Goal: Complete application form

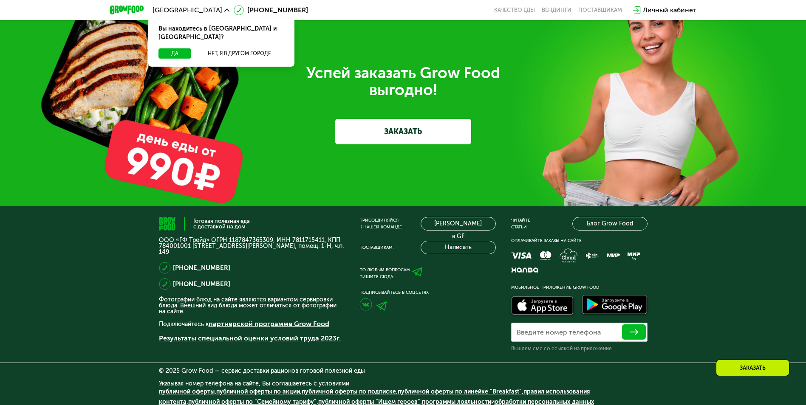
scroll to position [2652, 0]
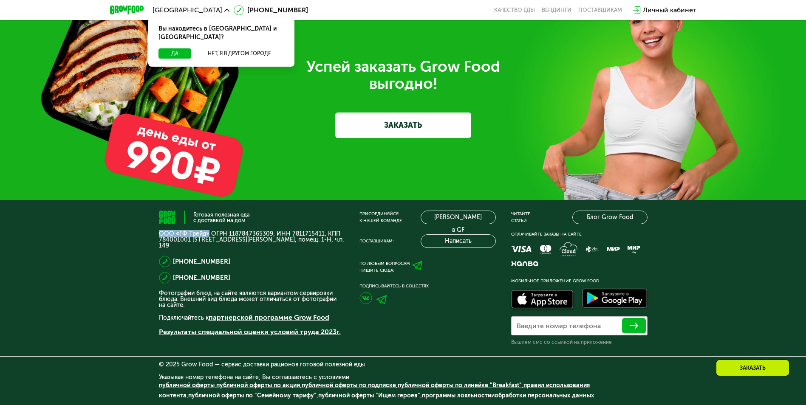
drag, startPoint x: 159, startPoint y: 232, endPoint x: 206, endPoint y: 233, distance: 47.2
click at [206, 233] on p "ООО «ГФ Трейд» ОГРН 1187847365309, ИНН 7811715411, КПП 784001001 [STREET_ADDRES…" at bounding box center [251, 240] width 185 height 18
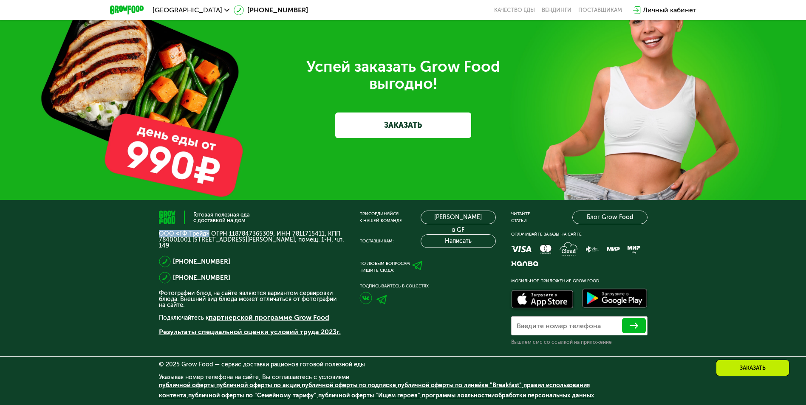
copy p "ООО «ГФ Трейд»"
click at [246, 276] on div "[PHONE_NUMBER]" at bounding box center [251, 278] width 185 height 12
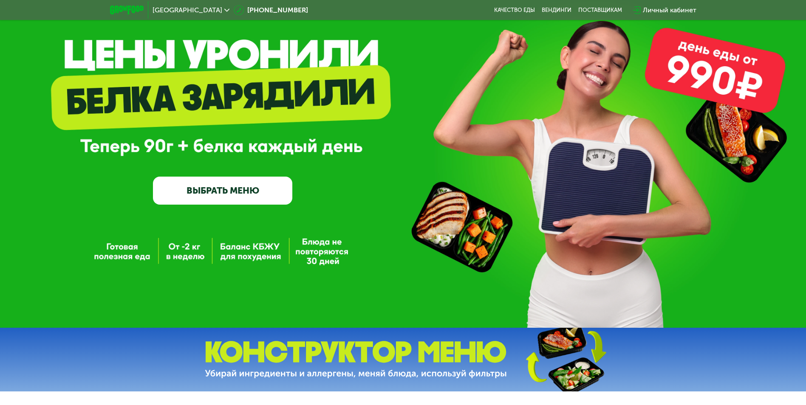
scroll to position [0, 0]
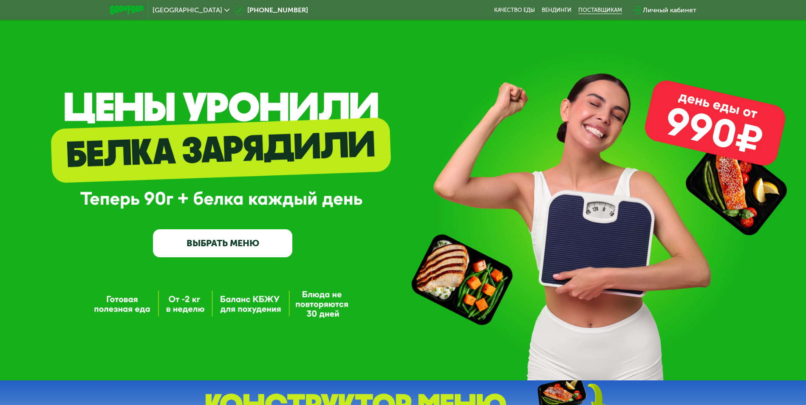
click at [603, 9] on div "поставщикам" at bounding box center [600, 10] width 44 height 7
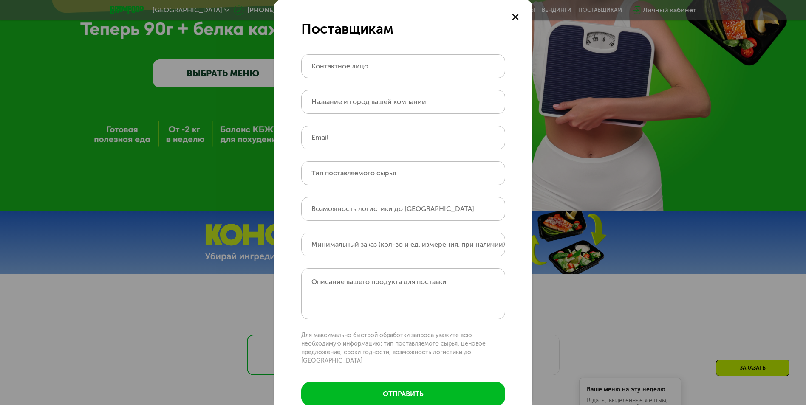
click at [359, 68] on label "Контактное лицо" at bounding box center [339, 66] width 57 height 5
click at [359, 69] on input "Контактное лицо" at bounding box center [403, 66] width 204 height 24
type input "**********"
click at [350, 103] on label "Название и город вашей компании" at bounding box center [368, 101] width 115 height 5
click at [350, 103] on input "Название и город вашей компании" at bounding box center [403, 102] width 204 height 24
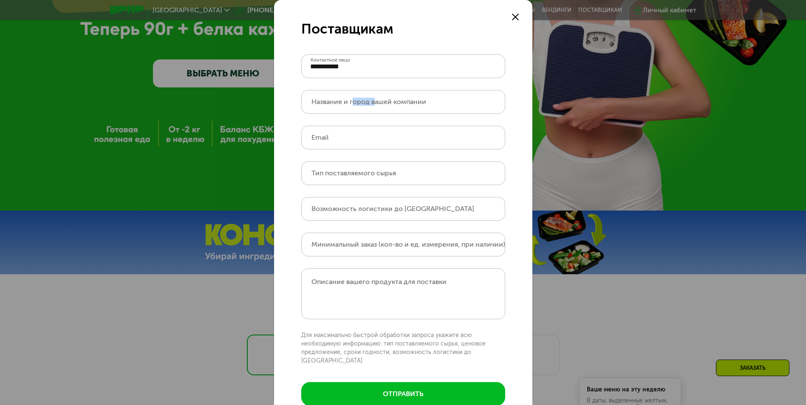
click at [350, 103] on label "Название и город вашей компании" at bounding box center [368, 101] width 115 height 5
click at [350, 103] on input "Название и город вашей компании" at bounding box center [403, 102] width 204 height 24
type input "**********"
click at [392, 138] on input "Email" at bounding box center [403, 138] width 204 height 24
type input "**********"
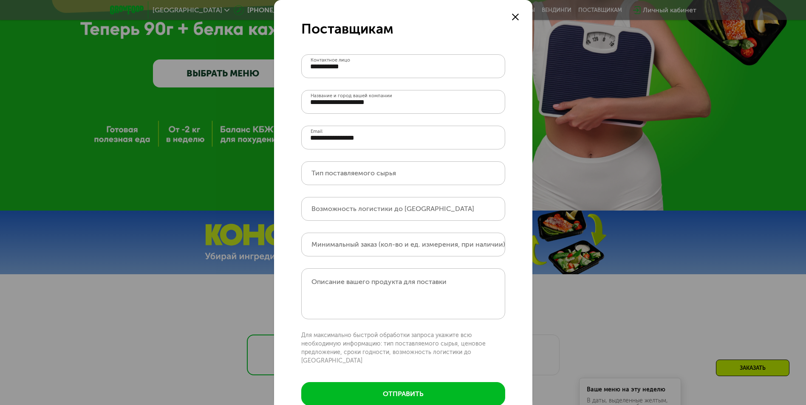
click at [336, 173] on label "Тип поставляемого сырья" at bounding box center [353, 173] width 85 height 5
click at [336, 173] on input "Тип поставляемого сырья" at bounding box center [403, 173] width 204 height 24
type input "**********"
click at [357, 211] on label "Возможность логистики до [GEOGRAPHIC_DATA]" at bounding box center [392, 208] width 163 height 5
click at [357, 212] on input "Возможность логистики до [GEOGRAPHIC_DATA]" at bounding box center [403, 209] width 204 height 24
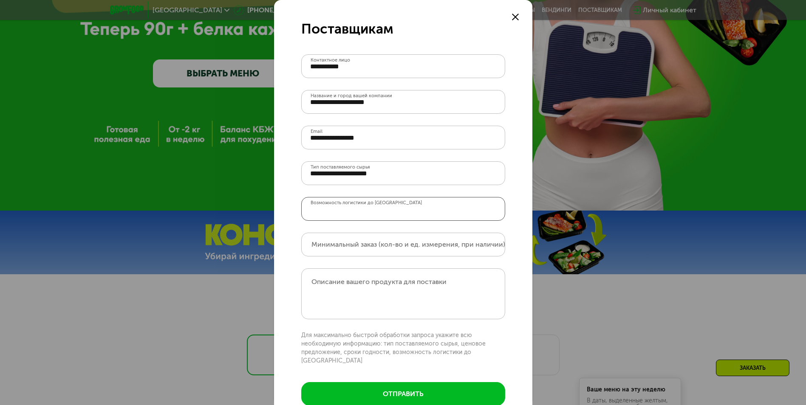
scroll to position [20, 0]
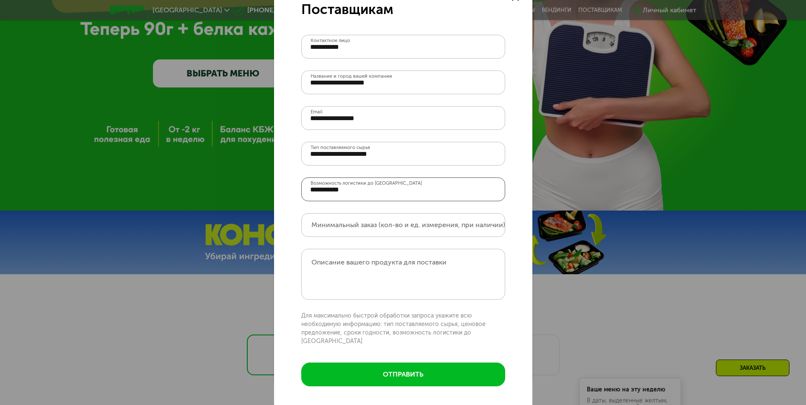
type input "**********"
click at [369, 218] on input "Минимальный заказ (кол-во и ед. измерения, при наличии)" at bounding box center [403, 225] width 204 height 24
type input "*******"
click at [417, 244] on form "**********" at bounding box center [403, 196] width 258 height 433
click at [415, 255] on div "Описание вашего продукта для поставки" at bounding box center [403, 274] width 204 height 51
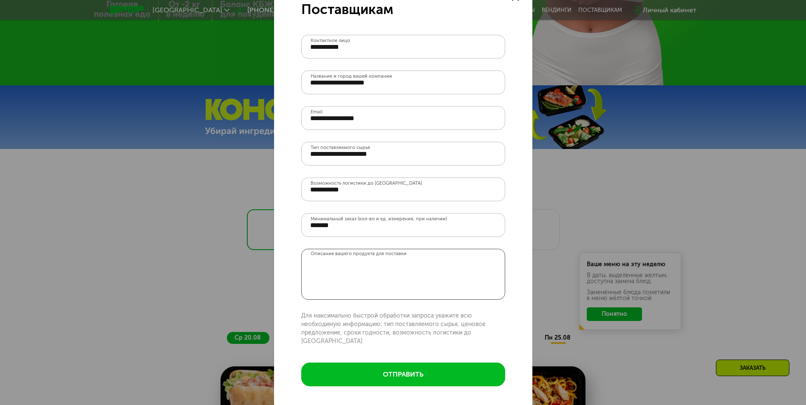
scroll to position [297, 0]
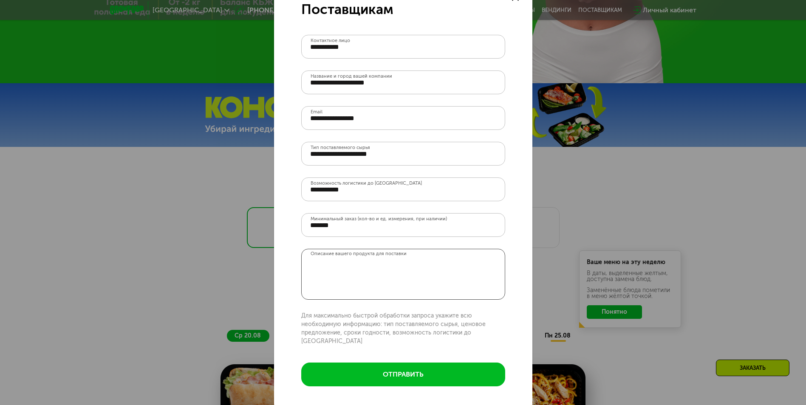
click at [319, 261] on textarea "Описание вашего продукта для поставки" at bounding box center [403, 274] width 204 height 51
paste textarea "**********"
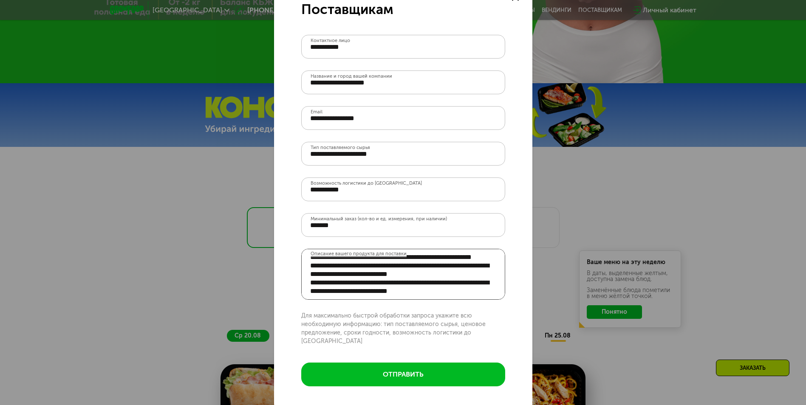
scroll to position [0, 0]
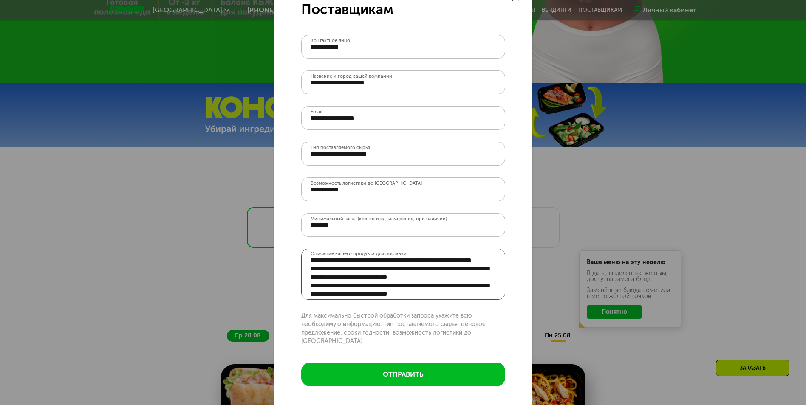
click at [377, 260] on textarea "Описание вашего продукта для поставки" at bounding box center [403, 274] width 204 height 51
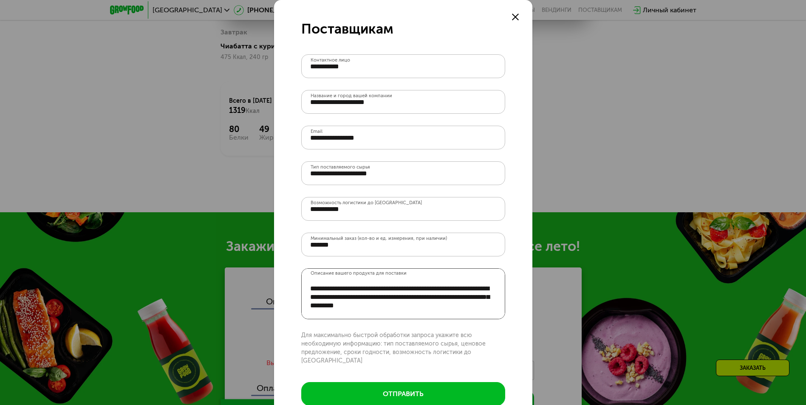
scroll to position [42, 0]
drag, startPoint x: 307, startPoint y: 287, endPoint x: 331, endPoint y: 290, distance: 24.0
click at [325, 290] on textarea "Описание вашего продукта для поставки" at bounding box center [403, 294] width 204 height 51
click at [390, 287] on textarea "Описание вашего продукта для поставки" at bounding box center [403, 294] width 204 height 51
drag, startPoint x: 335, startPoint y: 312, endPoint x: 303, endPoint y: 288, distance: 39.9
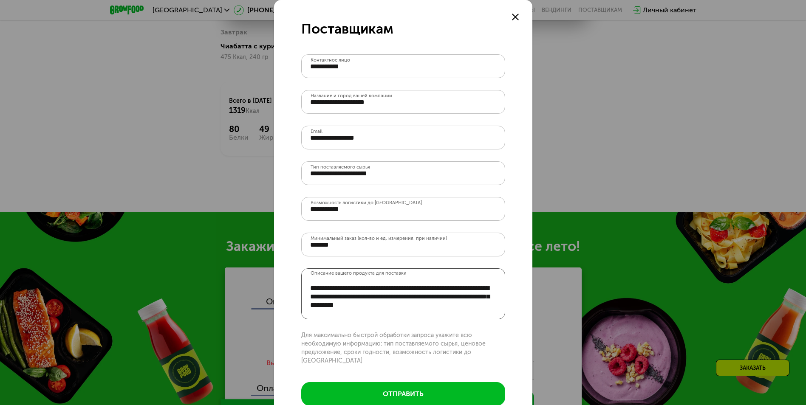
click at [303, 288] on textarea "Описание вашего продукта для поставки" at bounding box center [403, 294] width 204 height 51
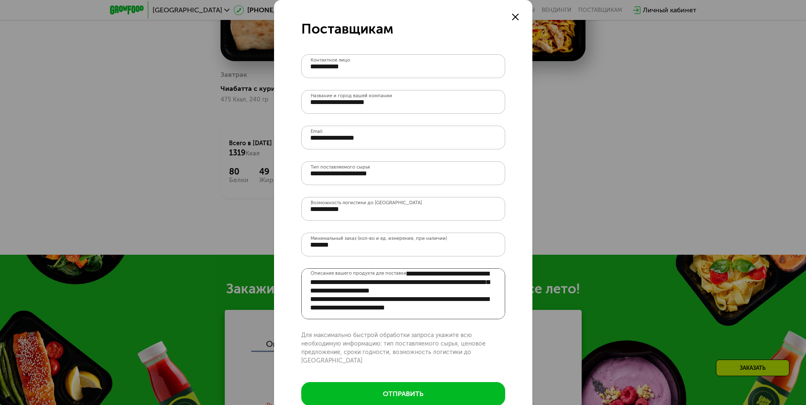
scroll to position [235, 0]
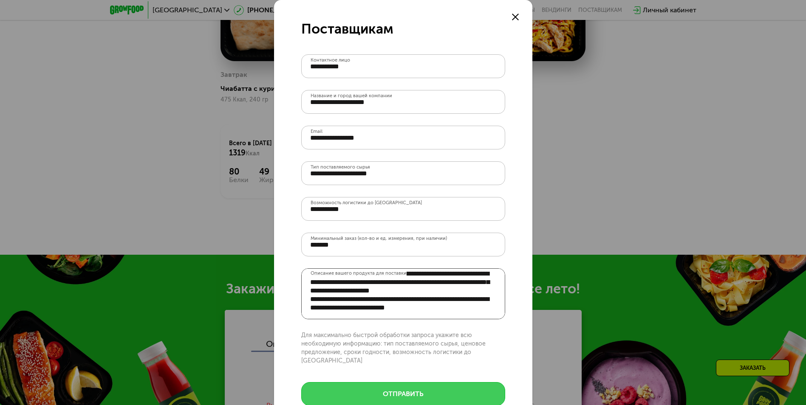
type textarea "**********"
click at [399, 382] on button "отправить" at bounding box center [403, 394] width 204 height 24
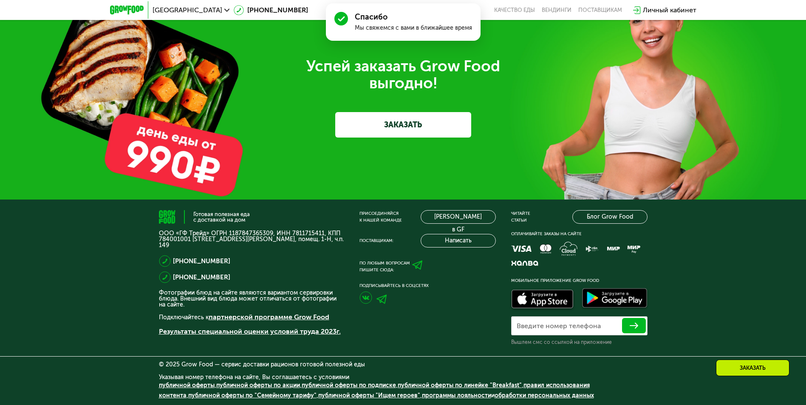
scroll to position [2652, 0]
click at [231, 278] on div "[PHONE_NUMBER]" at bounding box center [251, 277] width 185 height 12
drag, startPoint x: 231, startPoint y: 278, endPoint x: 173, endPoint y: 277, distance: 58.2
click at [173, 277] on div "[PHONE_NUMBER]" at bounding box center [251, 277] width 185 height 12
copy link "[PHONE_NUMBER]"
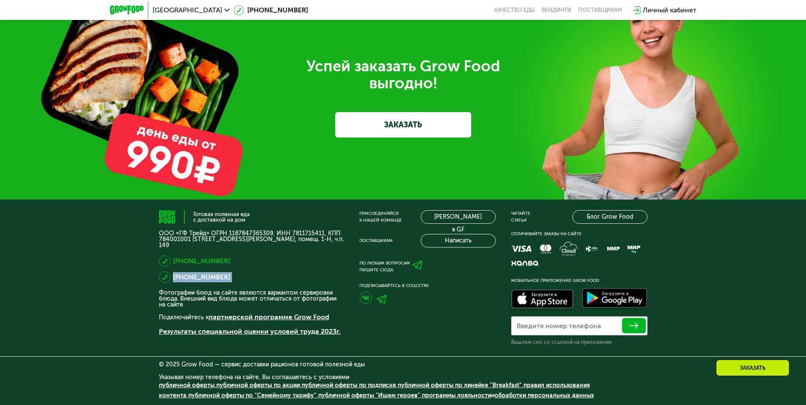
drag, startPoint x: 227, startPoint y: 261, endPoint x: 174, endPoint y: 262, distance: 53.1
click at [174, 262] on div "[PHONE_NUMBER]" at bounding box center [251, 261] width 185 height 12
click at [174, 262] on link "[PHONE_NUMBER]" at bounding box center [201, 261] width 57 height 10
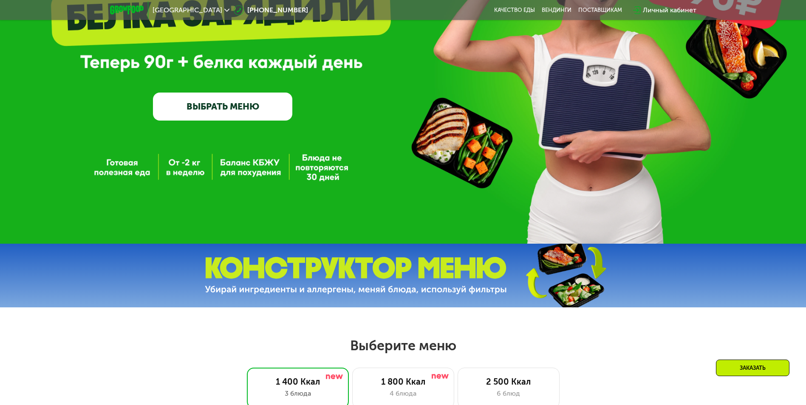
scroll to position [0, 0]
